Goal: Task Accomplishment & Management: Manage account settings

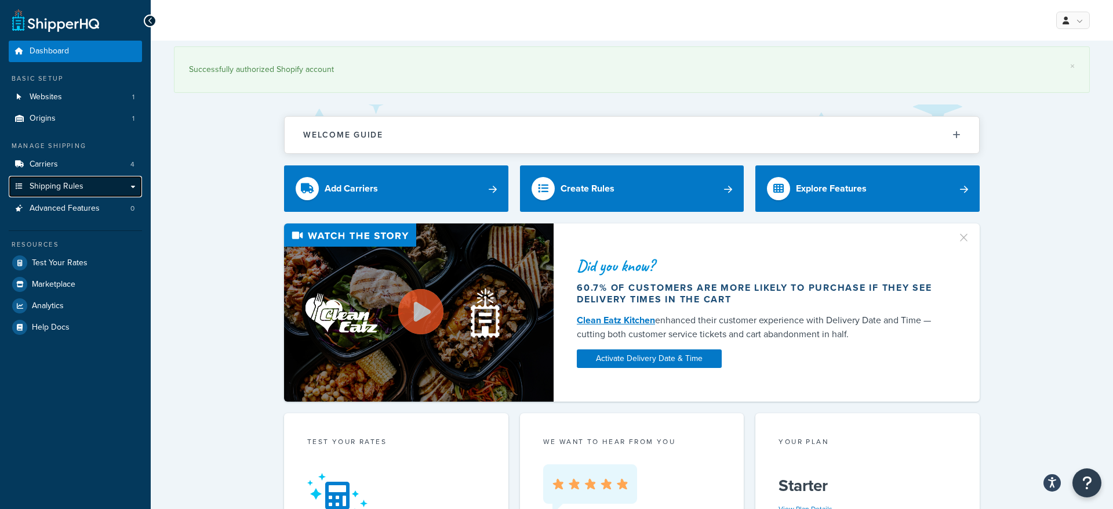
click at [118, 186] on link "Shipping Rules" at bounding box center [75, 186] width 133 height 21
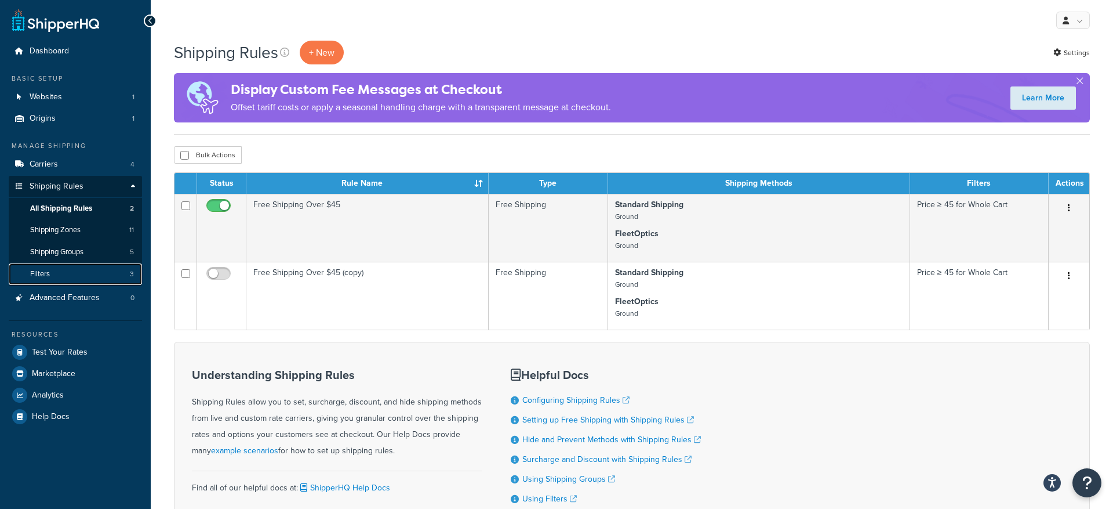
click at [88, 271] on link "Filters 3" at bounding box center [75, 273] width 133 height 21
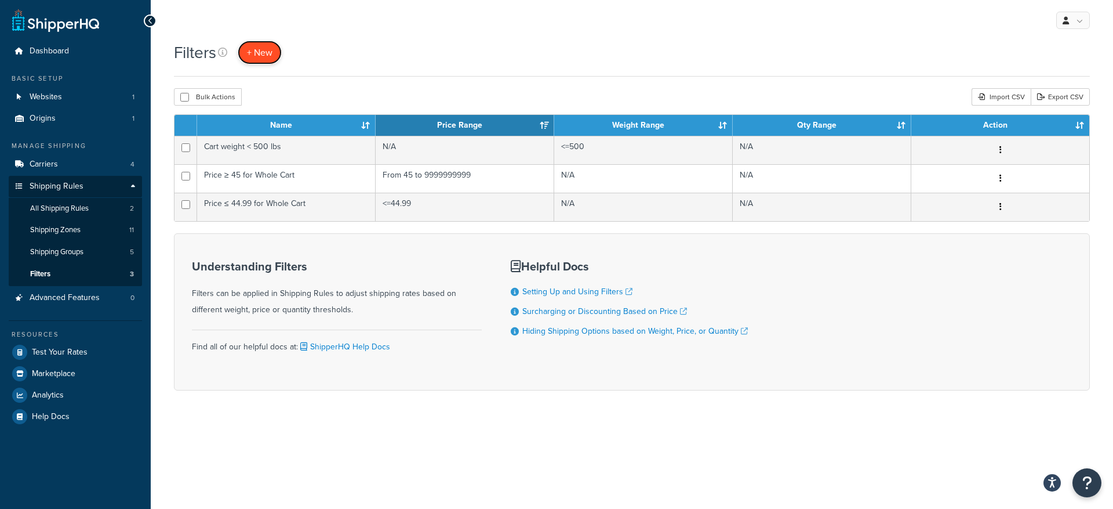
click at [261, 55] on span "+ New" at bounding box center [260, 52] width 26 height 13
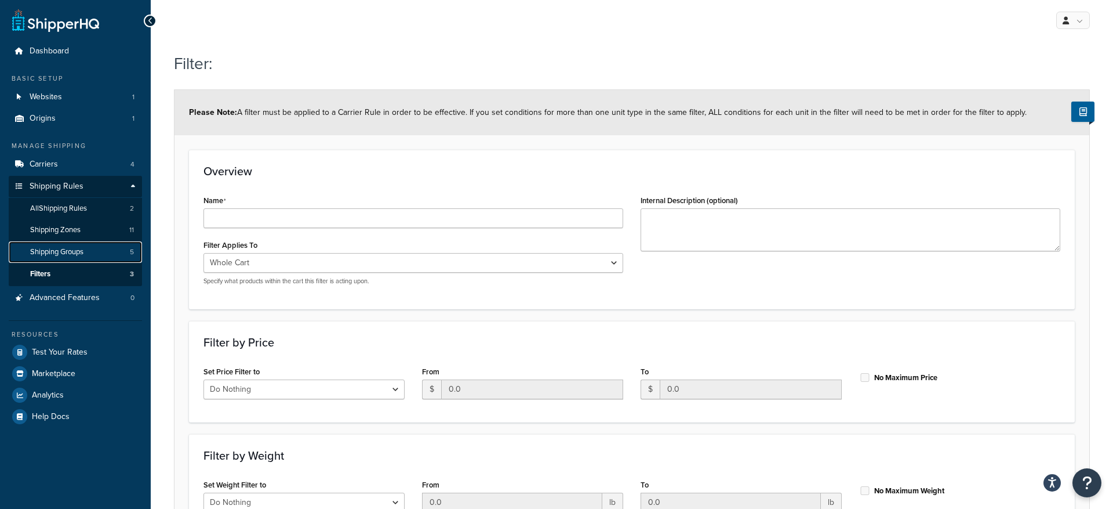
click at [88, 254] on link "Shipping Groups 5" at bounding box center [75, 251] width 133 height 21
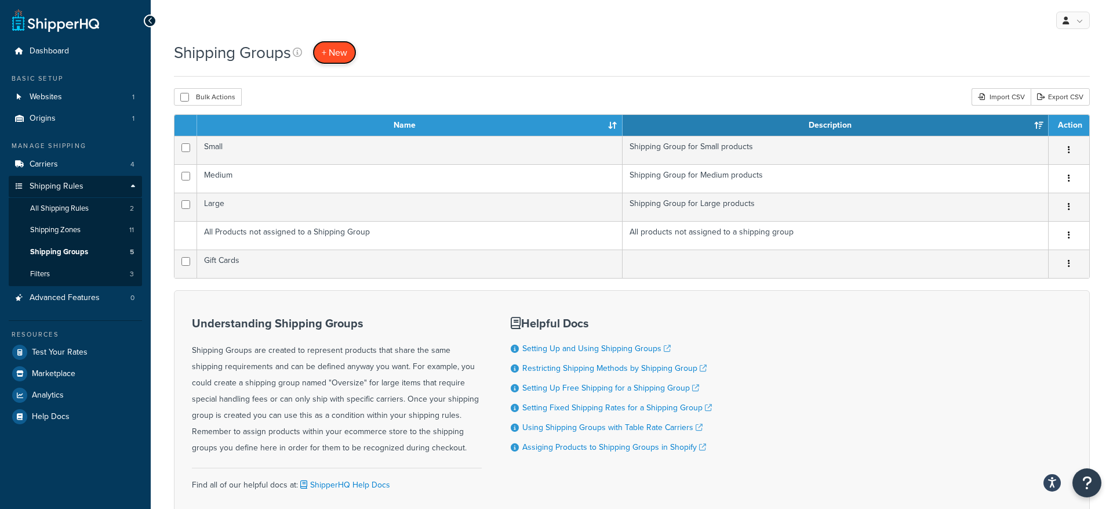
click at [342, 54] on span "+ New" at bounding box center [335, 52] width 26 height 13
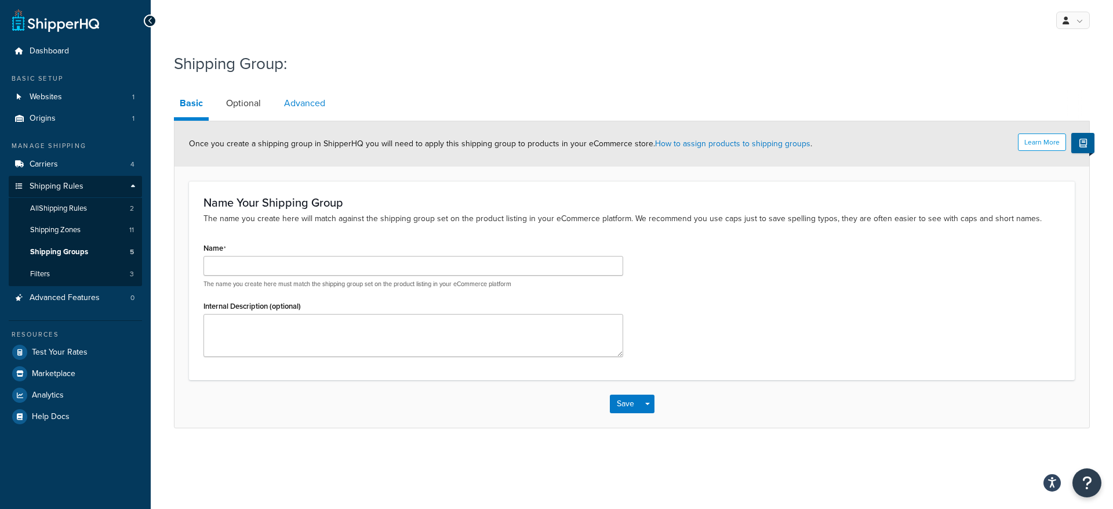
click at [304, 102] on link "Advanced" at bounding box center [304, 103] width 53 height 28
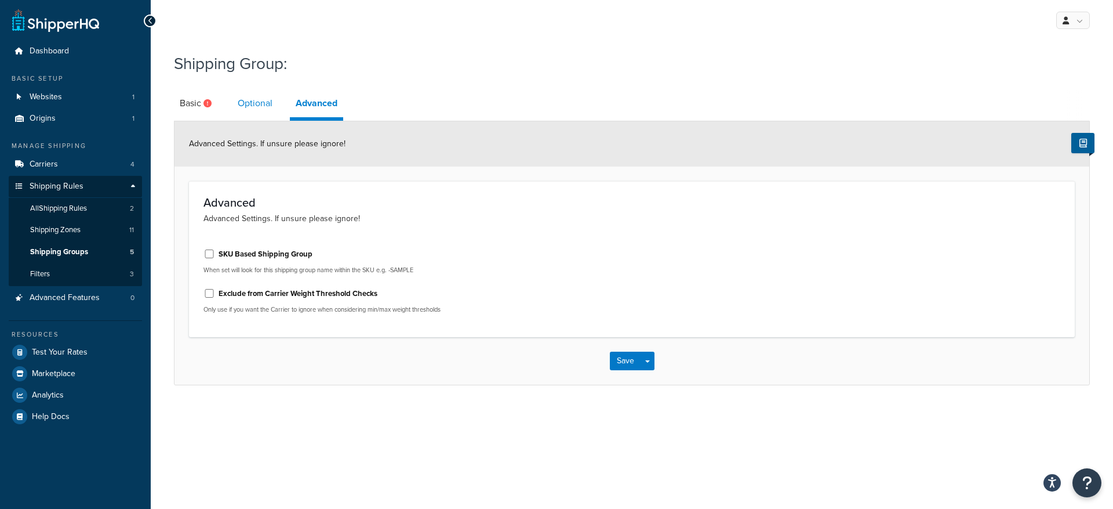
click at [244, 104] on link "Optional" at bounding box center [255, 103] width 46 height 28
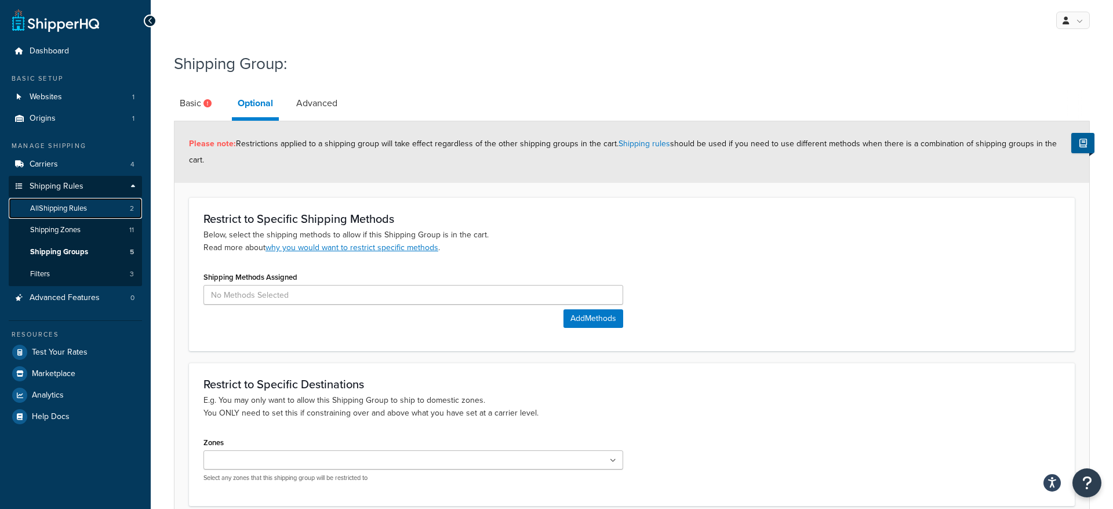
click at [86, 213] on link "All Shipping Rules 2" at bounding box center [75, 208] width 133 height 21
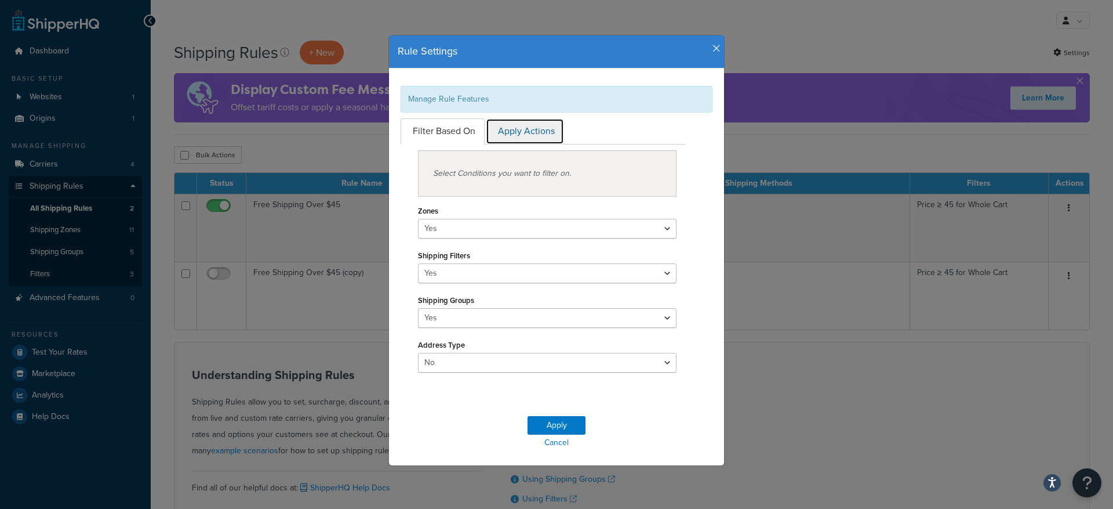
click at [521, 129] on link "Apply Actions" at bounding box center [525, 131] width 78 height 26
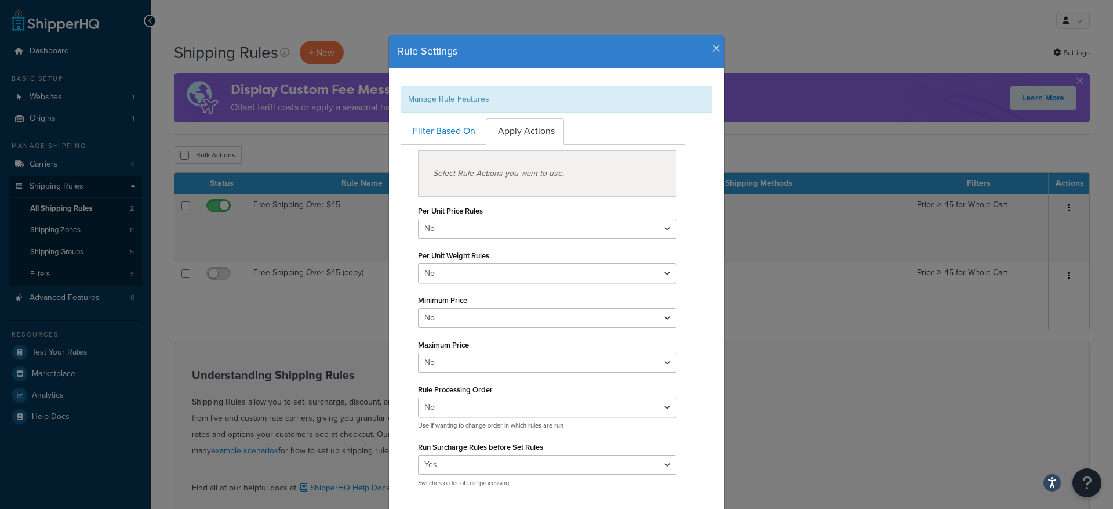
drag, startPoint x: 718, startPoint y: 48, endPoint x: 699, endPoint y: 56, distance: 20.0
click at [718, 48] on icon "button" at bounding box center [717, 48] width 8 height 10
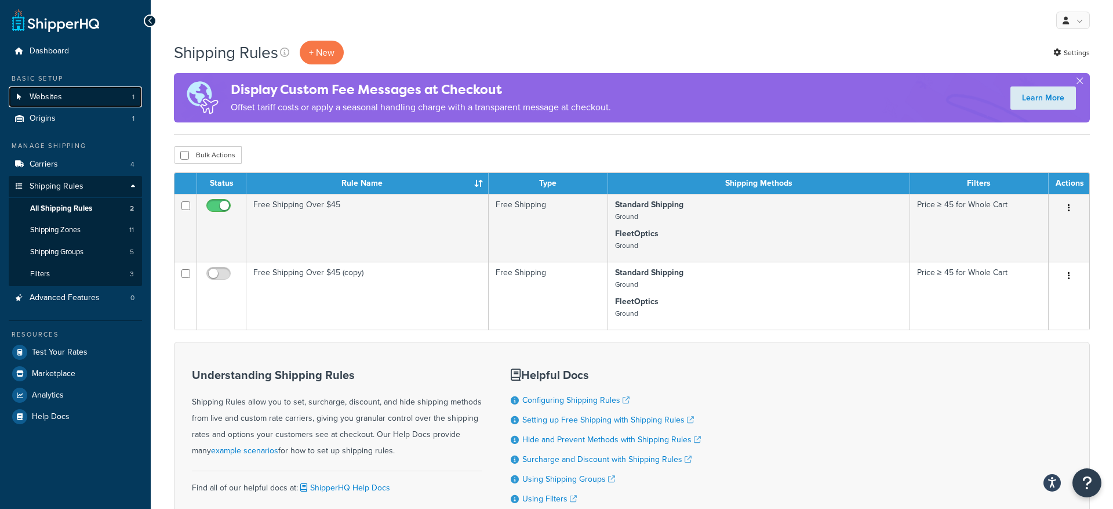
click at [82, 95] on link "Websites 1" at bounding box center [75, 96] width 133 height 21
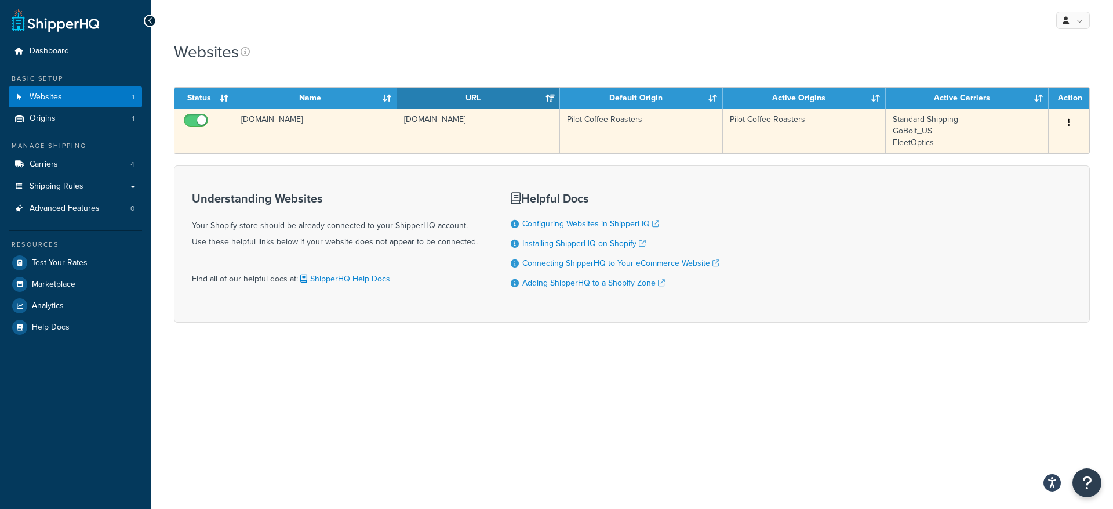
drag, startPoint x: 514, startPoint y: 120, endPoint x: 402, endPoint y: 123, distance: 112.0
click at [402, 123] on td "[DOMAIN_NAME]" at bounding box center [478, 130] width 163 height 45
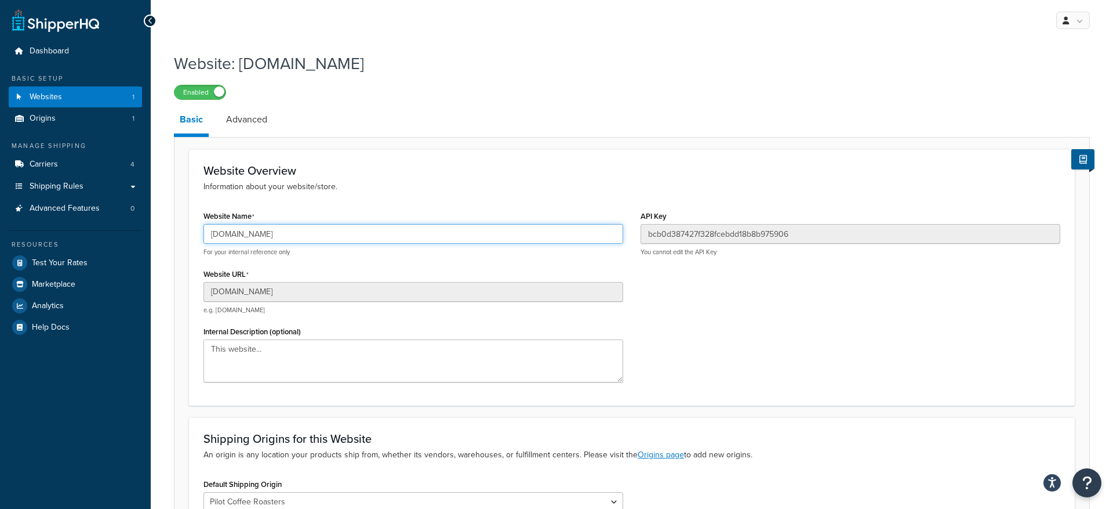
click at [329, 233] on input "[DOMAIN_NAME]" at bounding box center [414, 234] width 420 height 20
drag, startPoint x: 333, startPoint y: 233, endPoint x: 172, endPoint y: 230, distance: 161.8
click at [172, 230] on div "Website: [DOMAIN_NAME] Enabled Basic Advanced Website Overview Information abou…" at bounding box center [632, 335] width 963 height 579
click at [88, 98] on link "Websites 1" at bounding box center [75, 96] width 133 height 21
